Goal: Find specific page/section: Find specific page/section

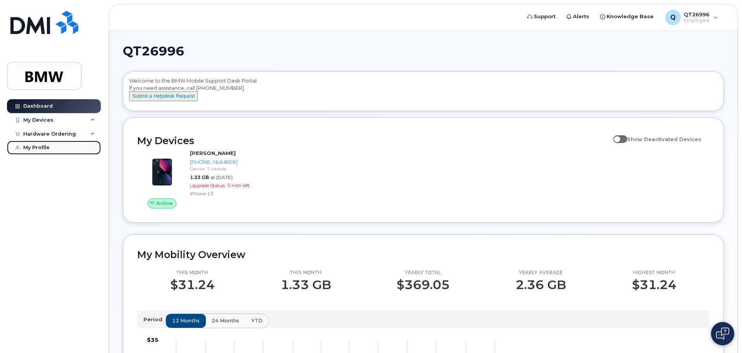
click at [48, 146] on div "My Profile" at bounding box center [36, 148] width 26 height 6
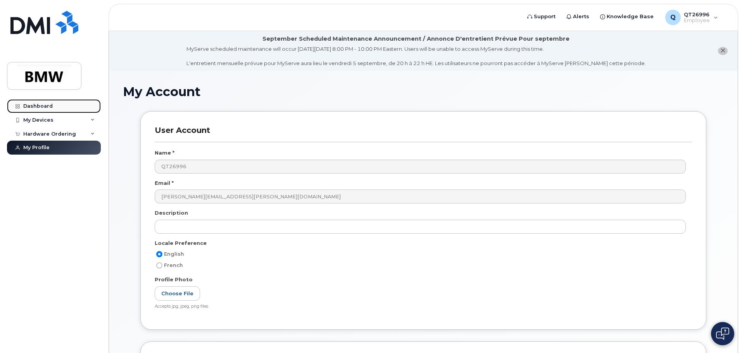
click at [48, 104] on div "Dashboard" at bounding box center [37, 106] width 29 height 6
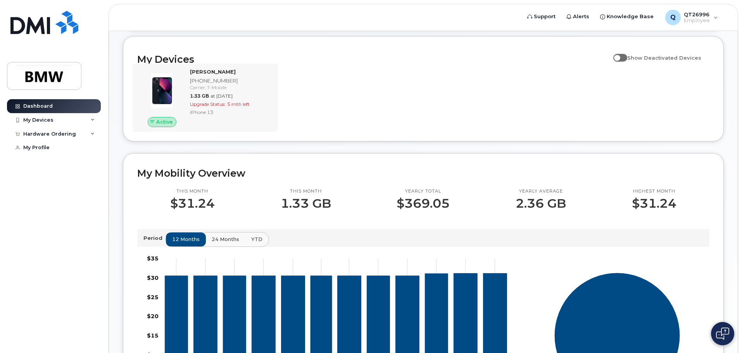
scroll to position [43, 0]
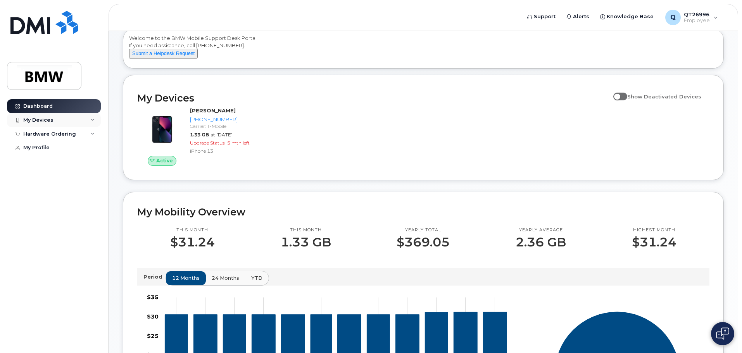
click at [96, 119] on div "My Devices" at bounding box center [54, 120] width 94 height 14
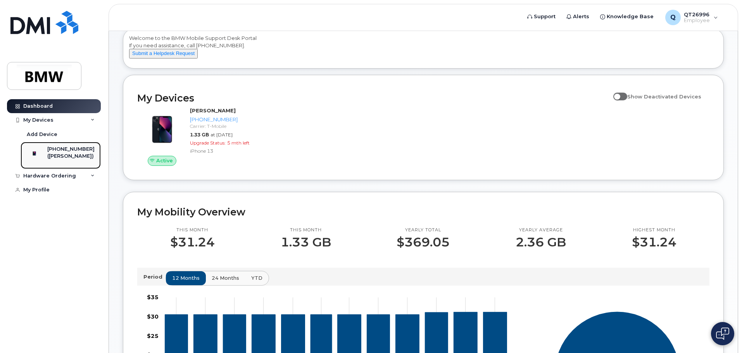
click at [73, 156] on div "([PERSON_NAME])" at bounding box center [70, 156] width 47 height 7
